Goal: Information Seeking & Learning: Learn about a topic

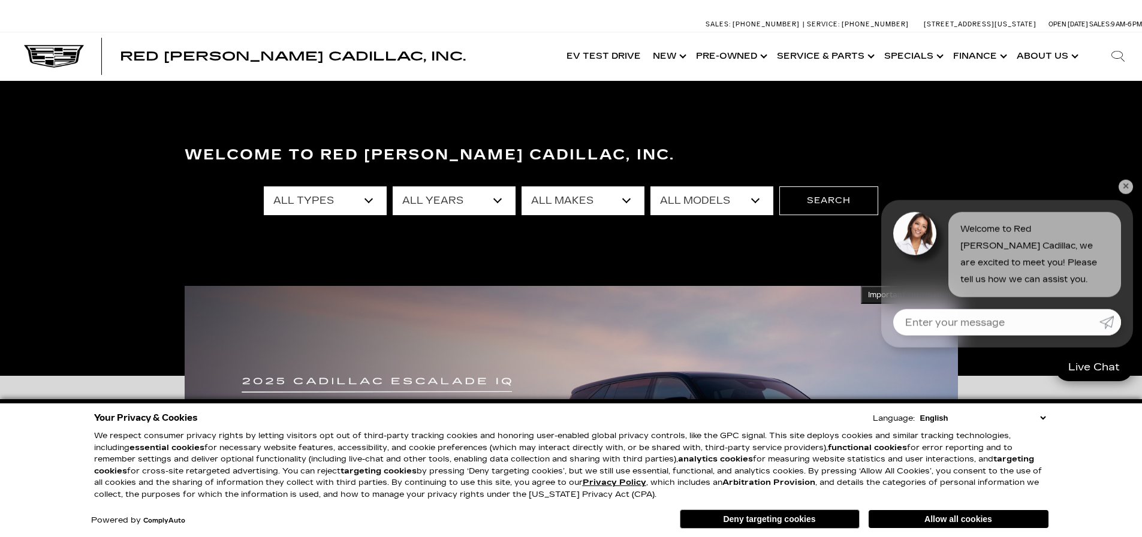
click at [1124, 173] on link "✕" at bounding box center [1126, 174] width 14 height 14
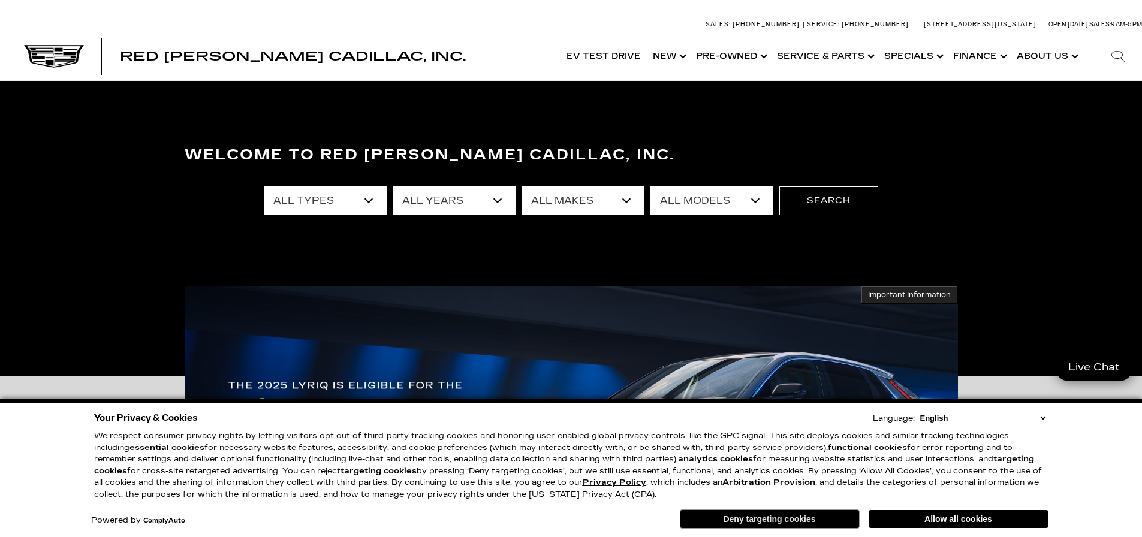
click at [784, 520] on button "Deny targeting cookies" at bounding box center [770, 519] width 180 height 19
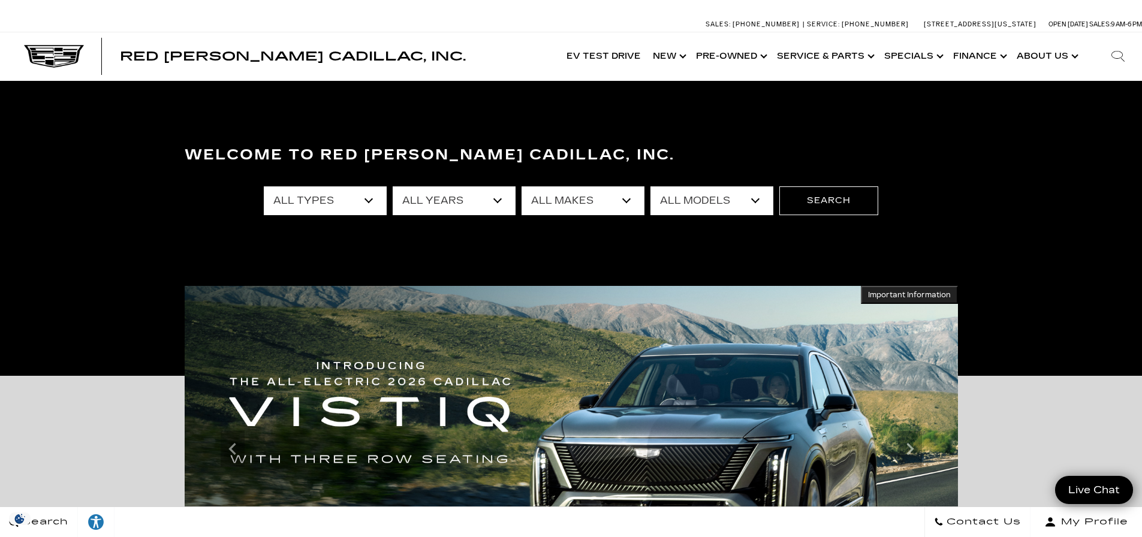
click at [575, 397] on img at bounding box center [571, 449] width 773 height 327
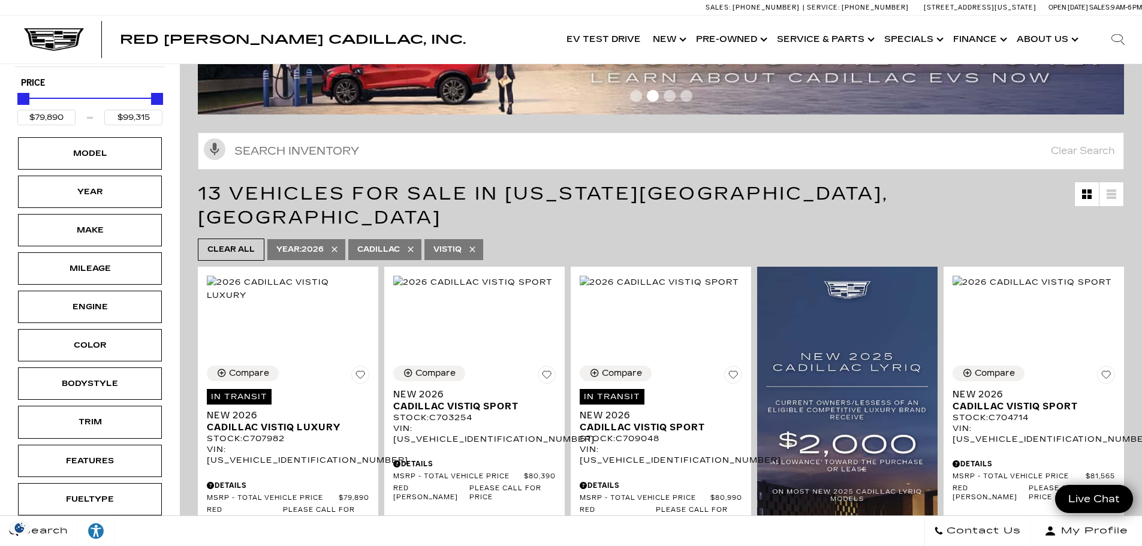
scroll to position [180, 0]
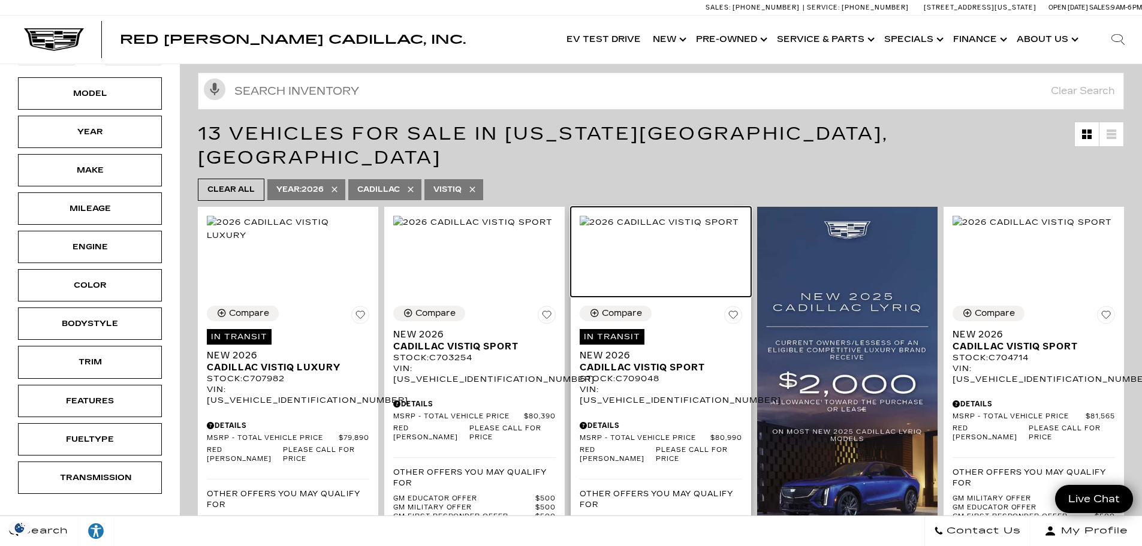
click at [670, 228] on img at bounding box center [659, 222] width 159 height 13
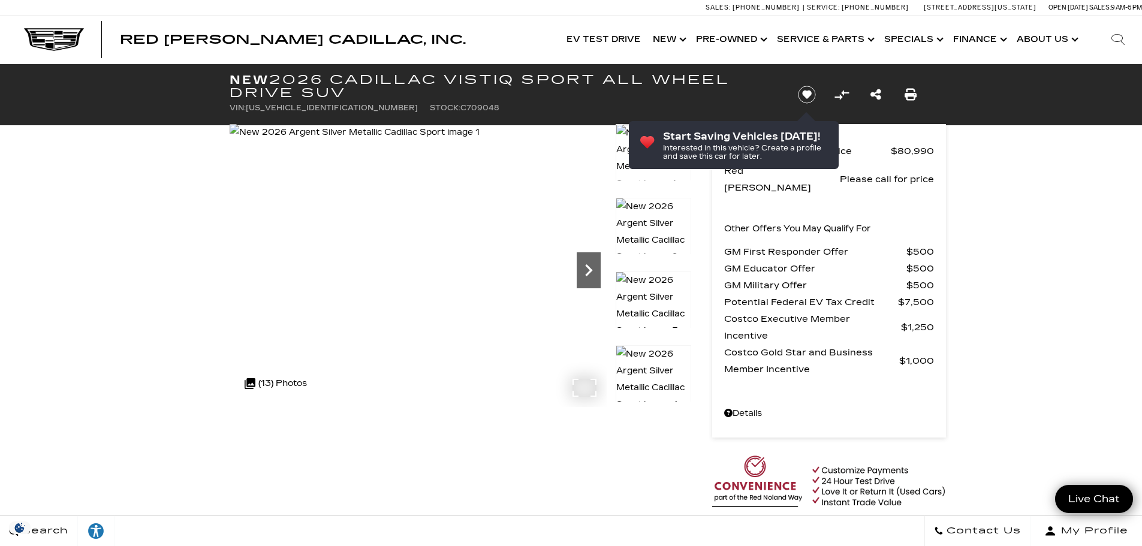
click at [598, 275] on icon "Next" at bounding box center [589, 270] width 24 height 24
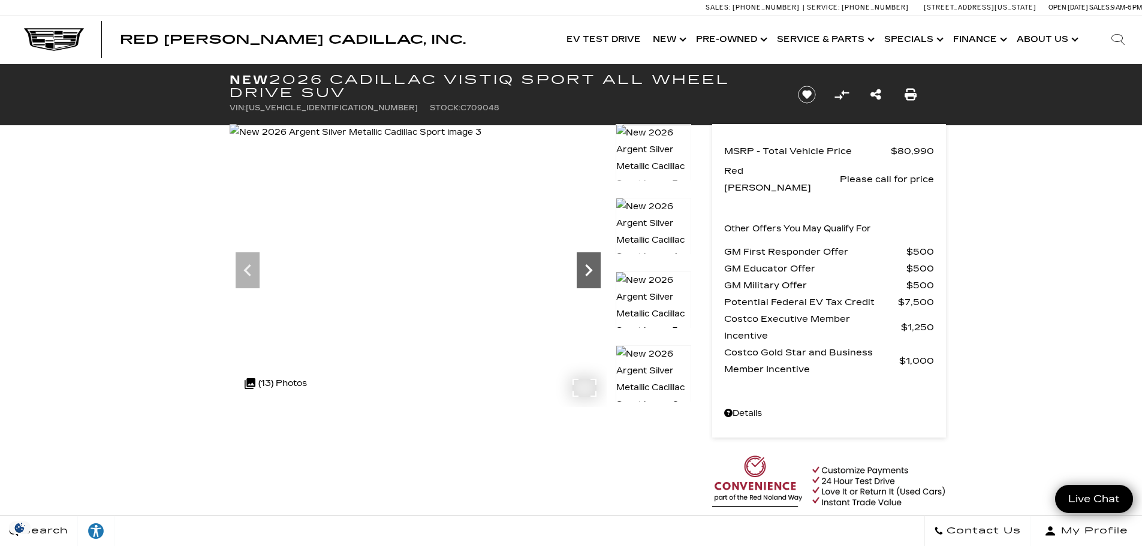
click at [598, 275] on icon "Next" at bounding box center [589, 270] width 24 height 24
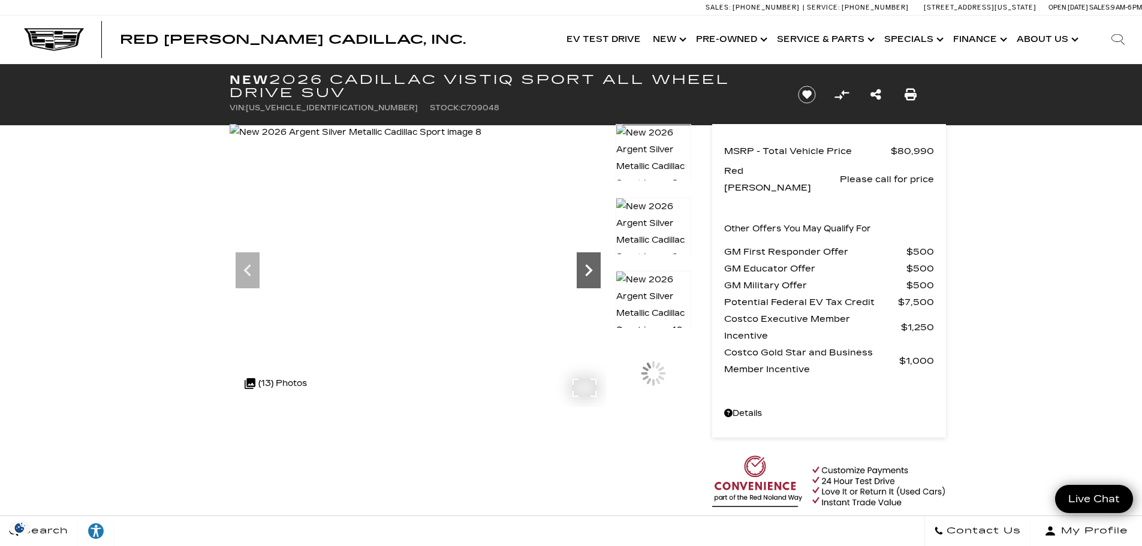
click at [598, 275] on icon "Next" at bounding box center [589, 270] width 24 height 24
click at [589, 277] on icon "Next" at bounding box center [589, 270] width 24 height 24
click at [589, 268] on icon "Next" at bounding box center [588, 270] width 7 height 12
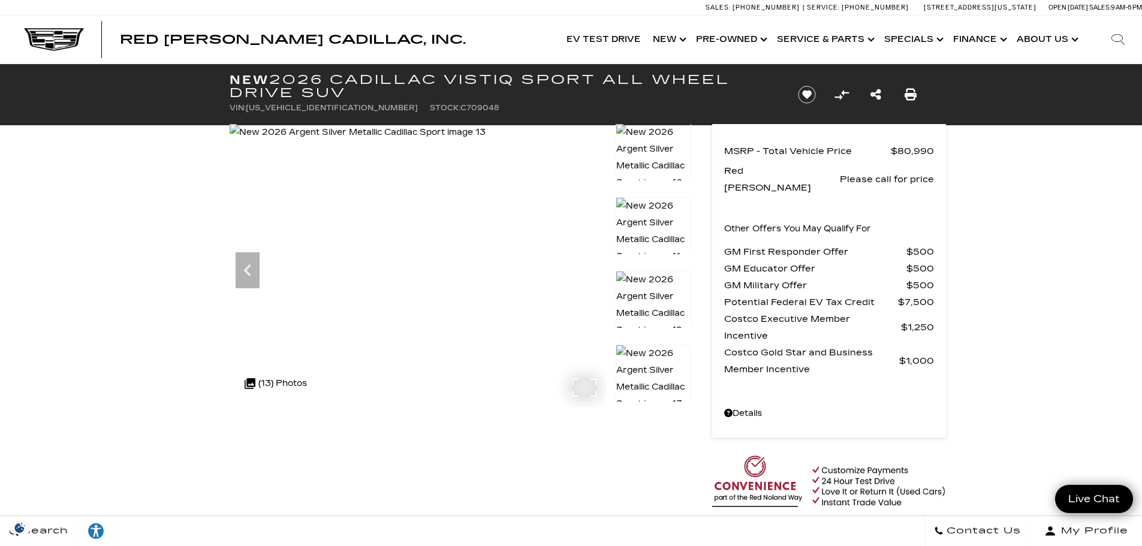
click at [486, 141] on img at bounding box center [358, 132] width 256 height 17
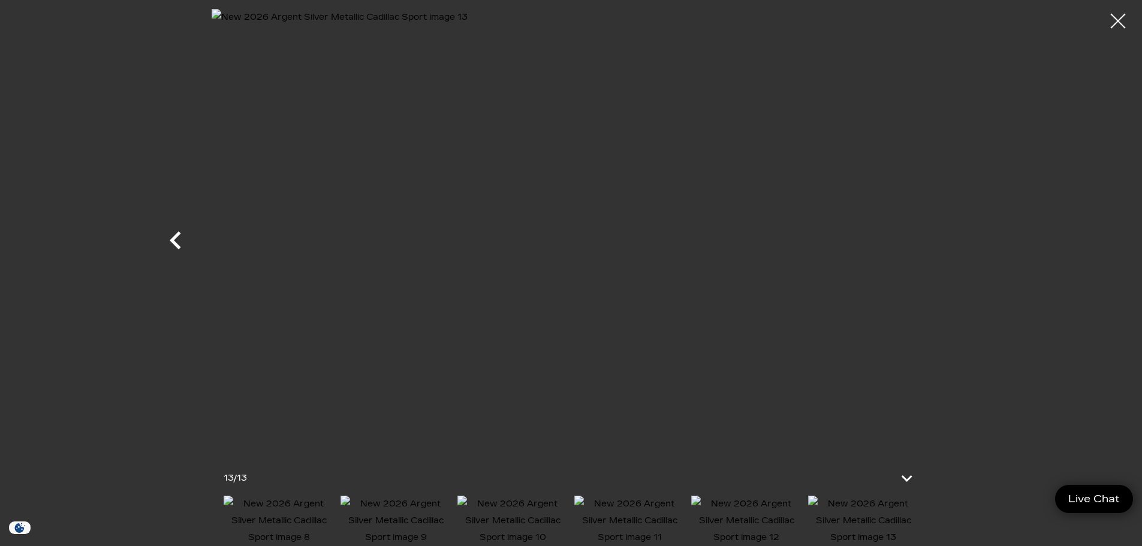
click at [174, 240] on icon "Previous" at bounding box center [175, 240] width 11 height 18
